Goal: Task Accomplishment & Management: Manage account settings

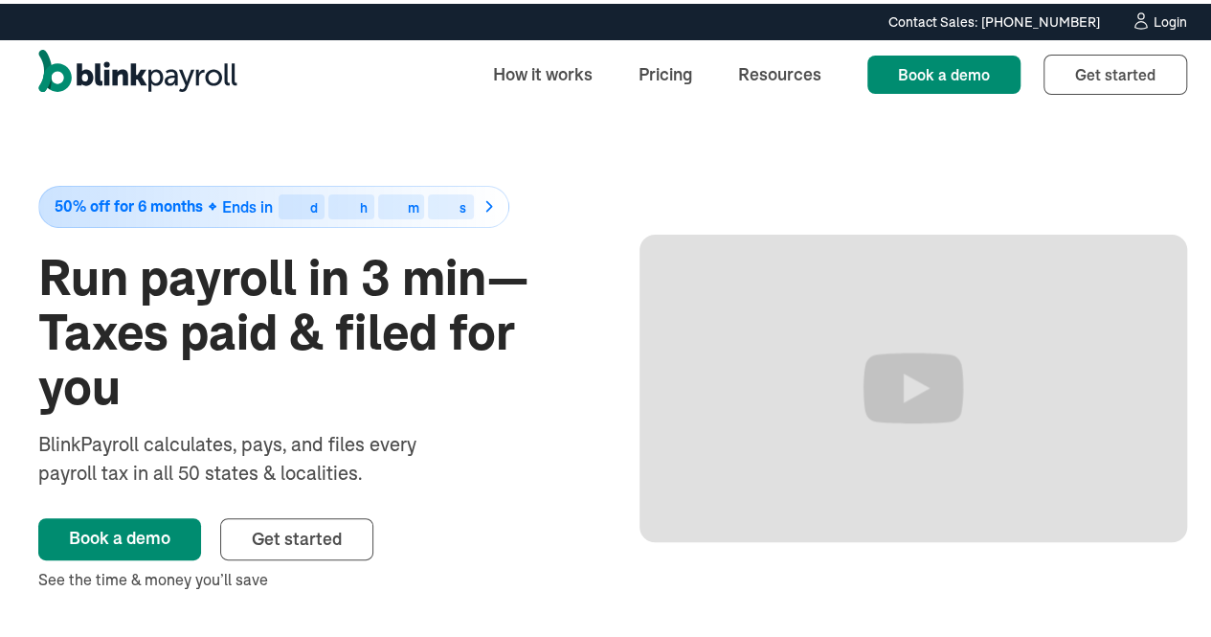
click at [1154, 21] on div "Login" at bounding box center [1171, 17] width 34 height 13
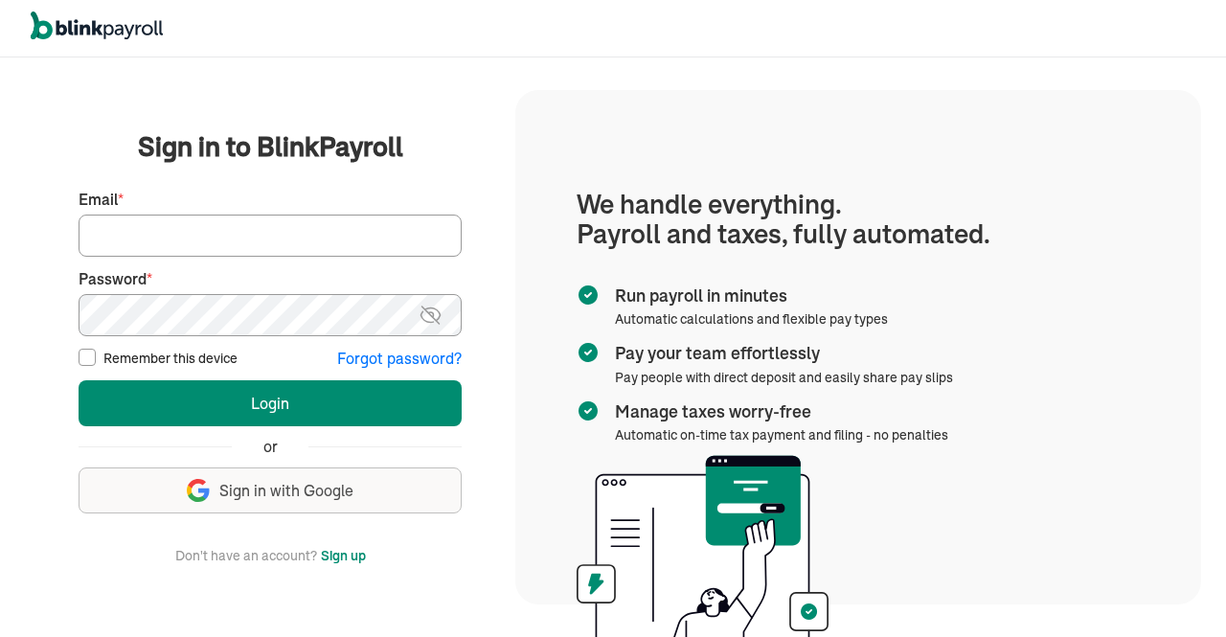
click at [371, 229] on input "Email *" at bounding box center [270, 235] width 383 height 42
type input "hr"
